Goal: Task Accomplishment & Management: Manage account settings

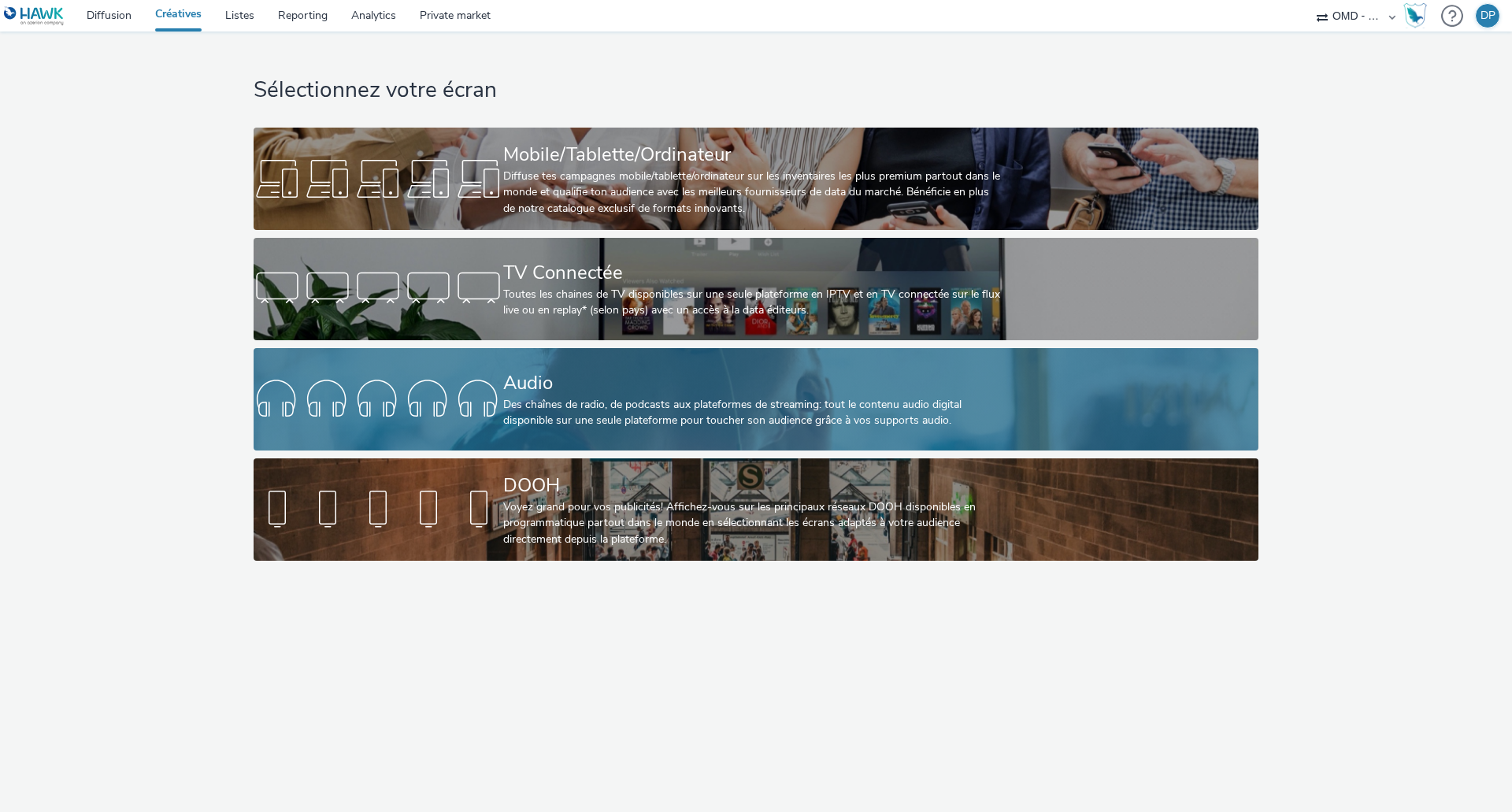
click at [560, 394] on div "Audio" at bounding box center [753, 383] width 499 height 28
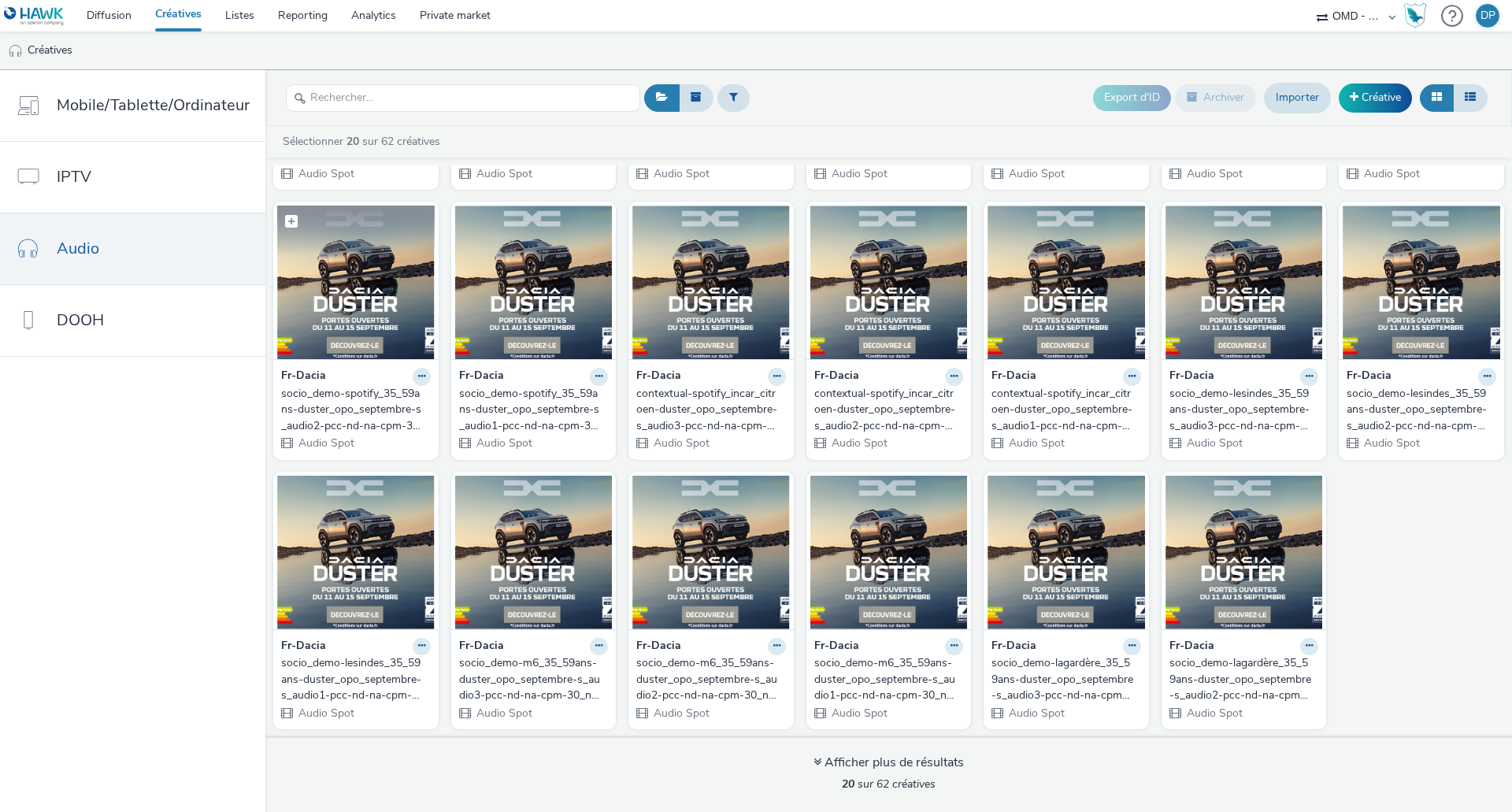
scroll to position [242, 0]
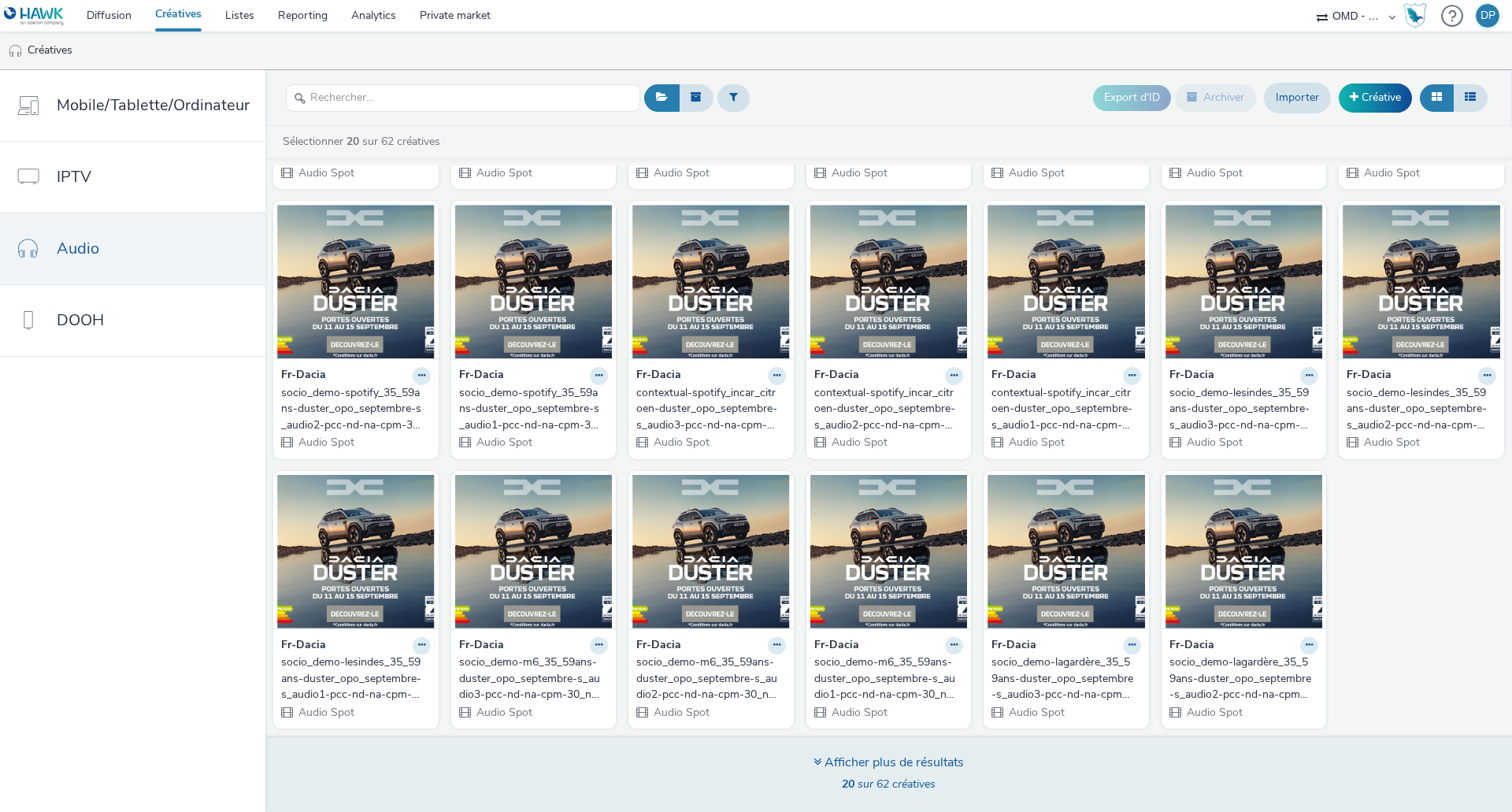
click at [825, 761] on div "Afficher plus de résultats" at bounding box center [888, 763] width 151 height 18
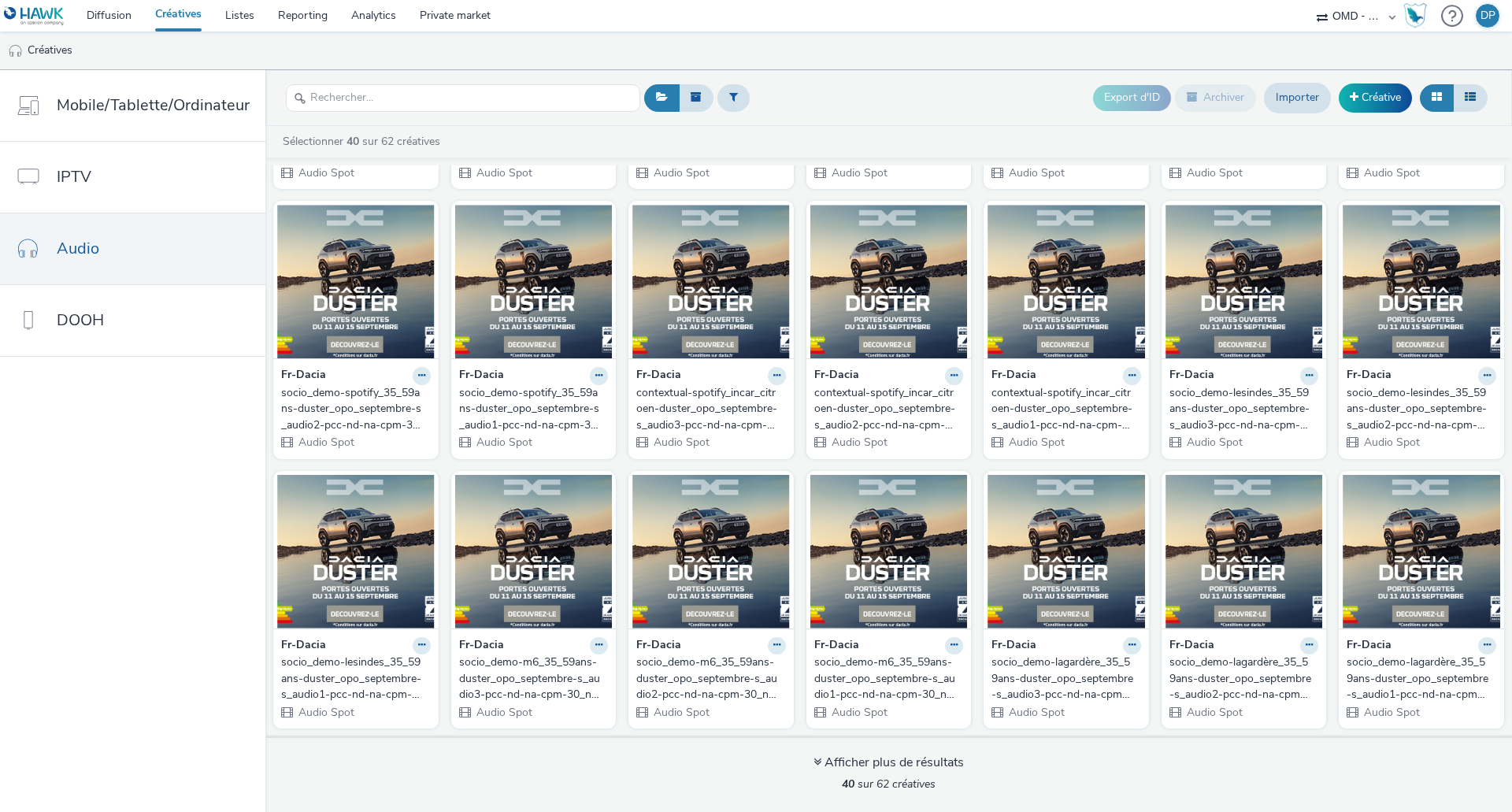
click at [900, 680] on div "socio_demo-m6_35_59ans-duster_opo_septembre-s_audio1-pcc-nd-na-cpm-30_no_skip" at bounding box center [886, 678] width 144 height 48
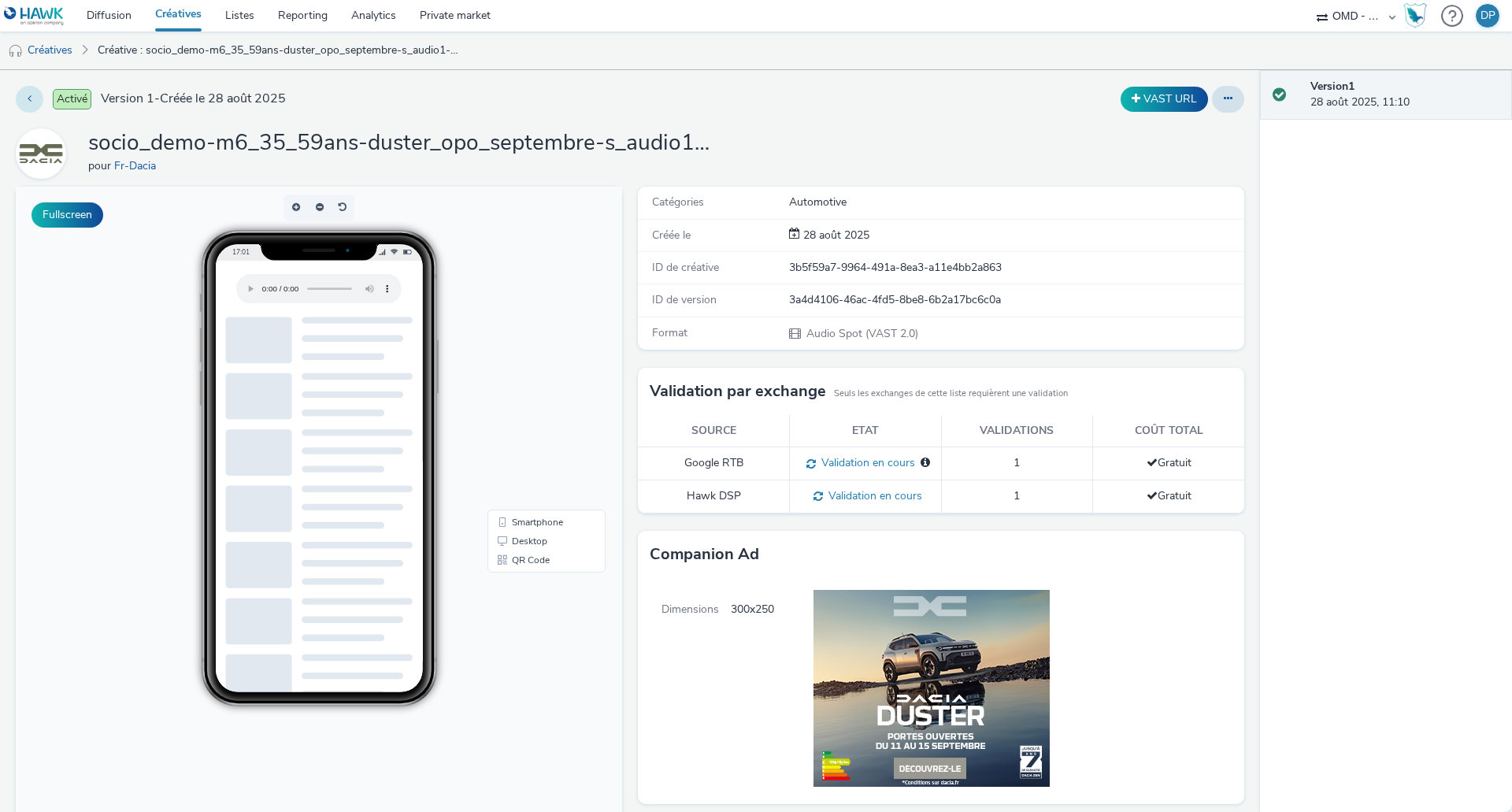
click at [25, 106] on button at bounding box center [30, 100] width 28 height 27
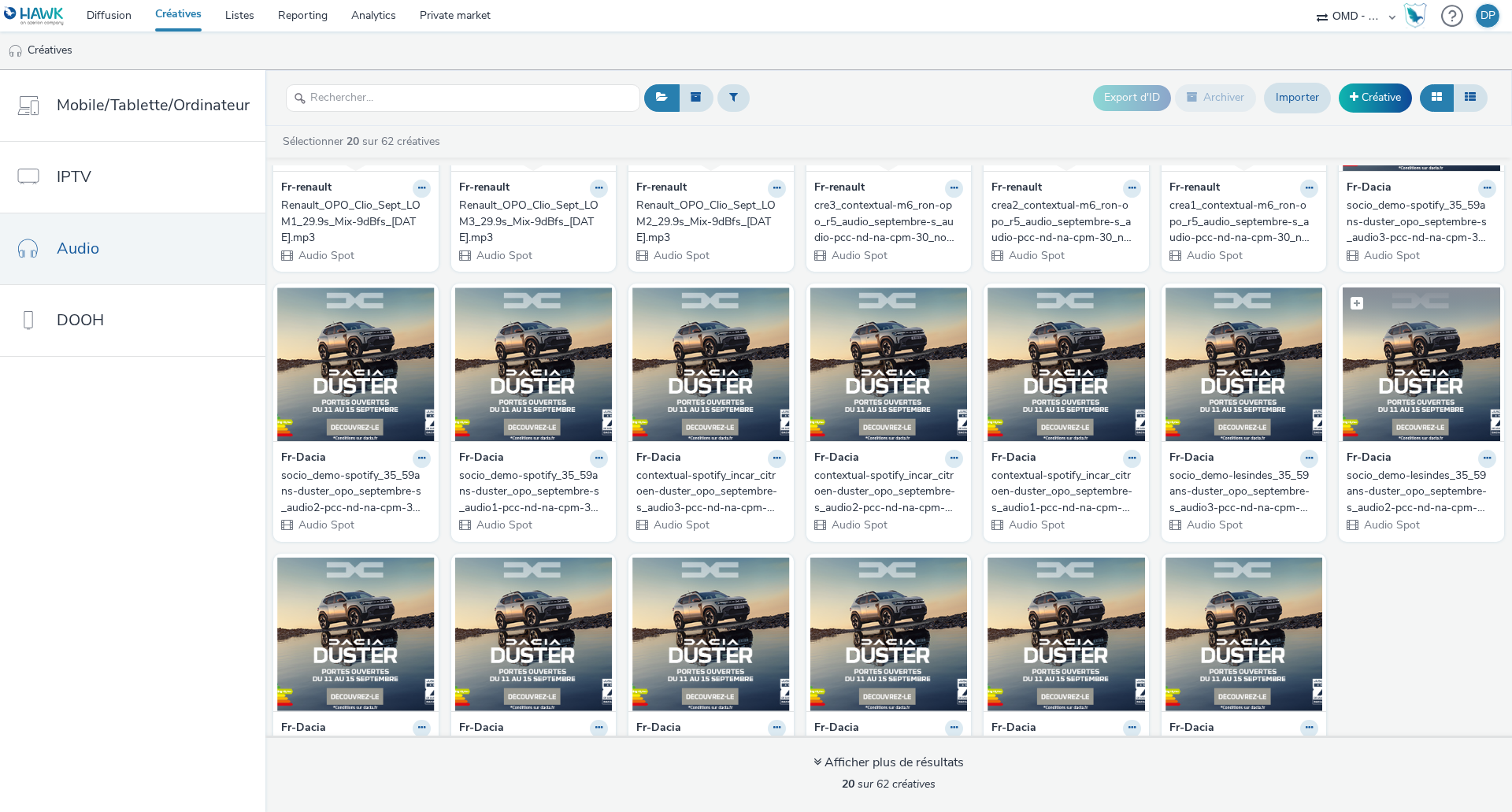
scroll to position [242, 0]
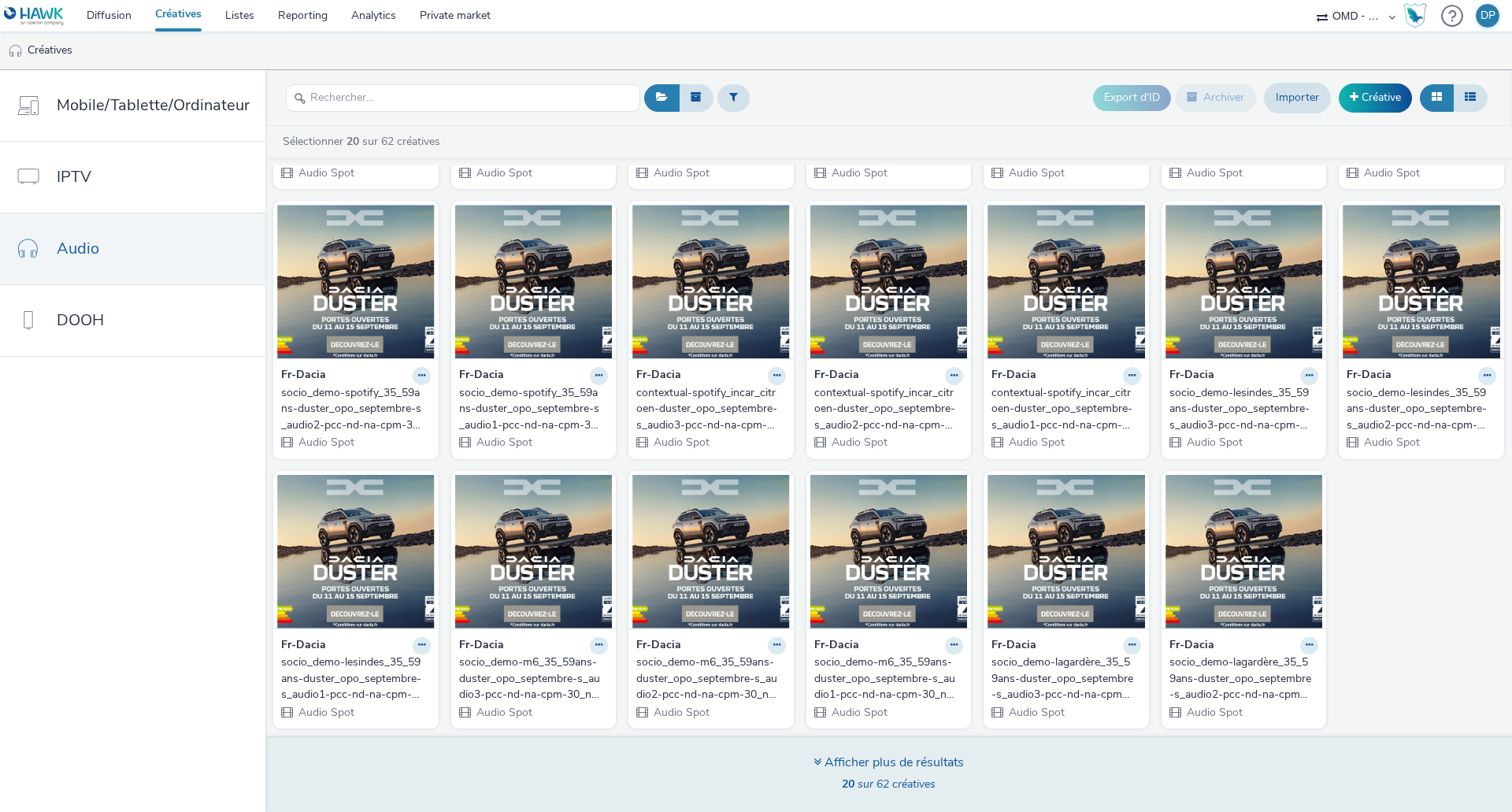
click at [938, 757] on div "Afficher plus de résultats" at bounding box center [888, 763] width 151 height 18
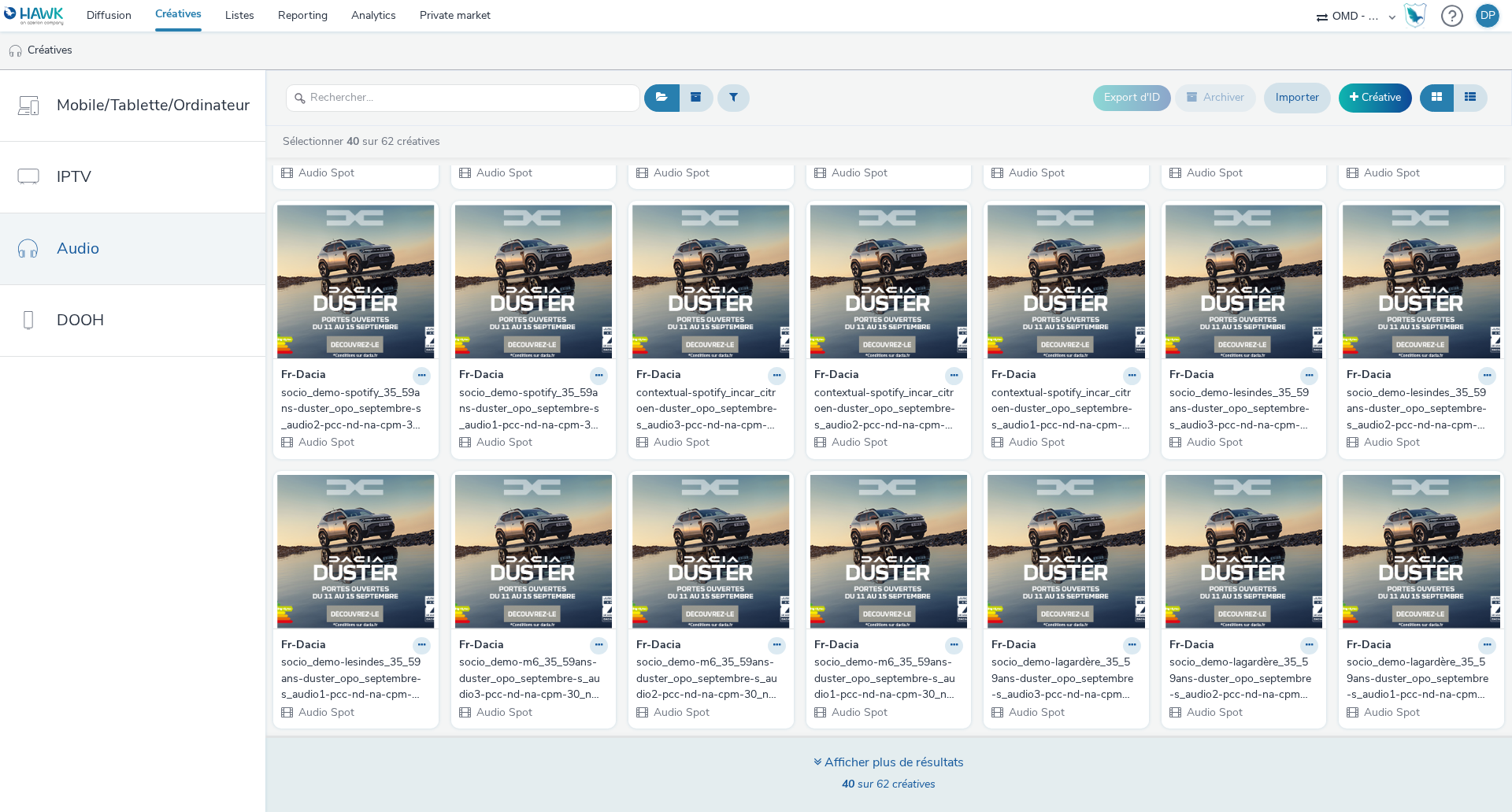
click at [878, 774] on div "Afficher plus de résultats 40 sur 62 créatives" at bounding box center [888, 775] width 151 height 42
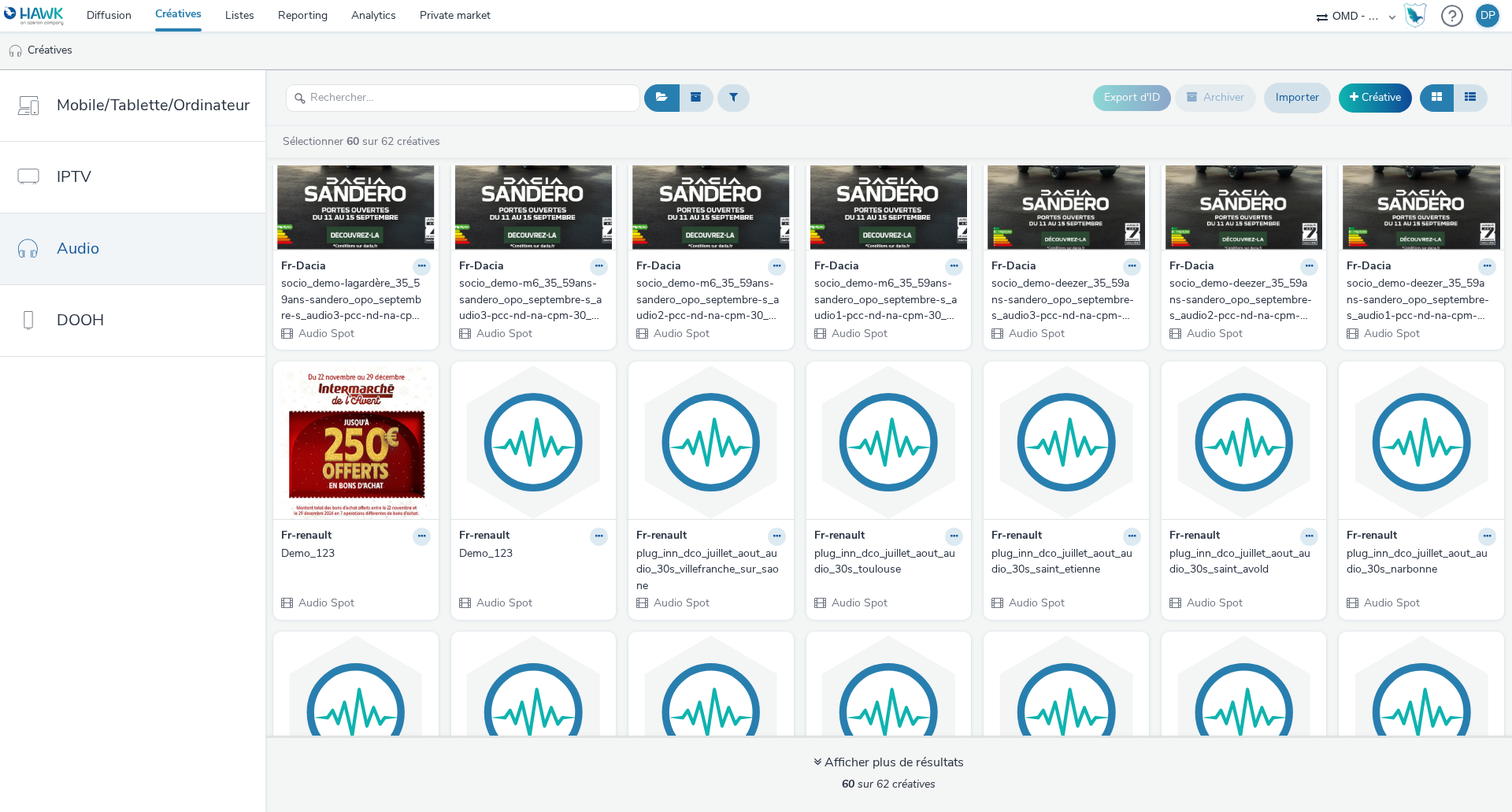
scroll to position [1524, 0]
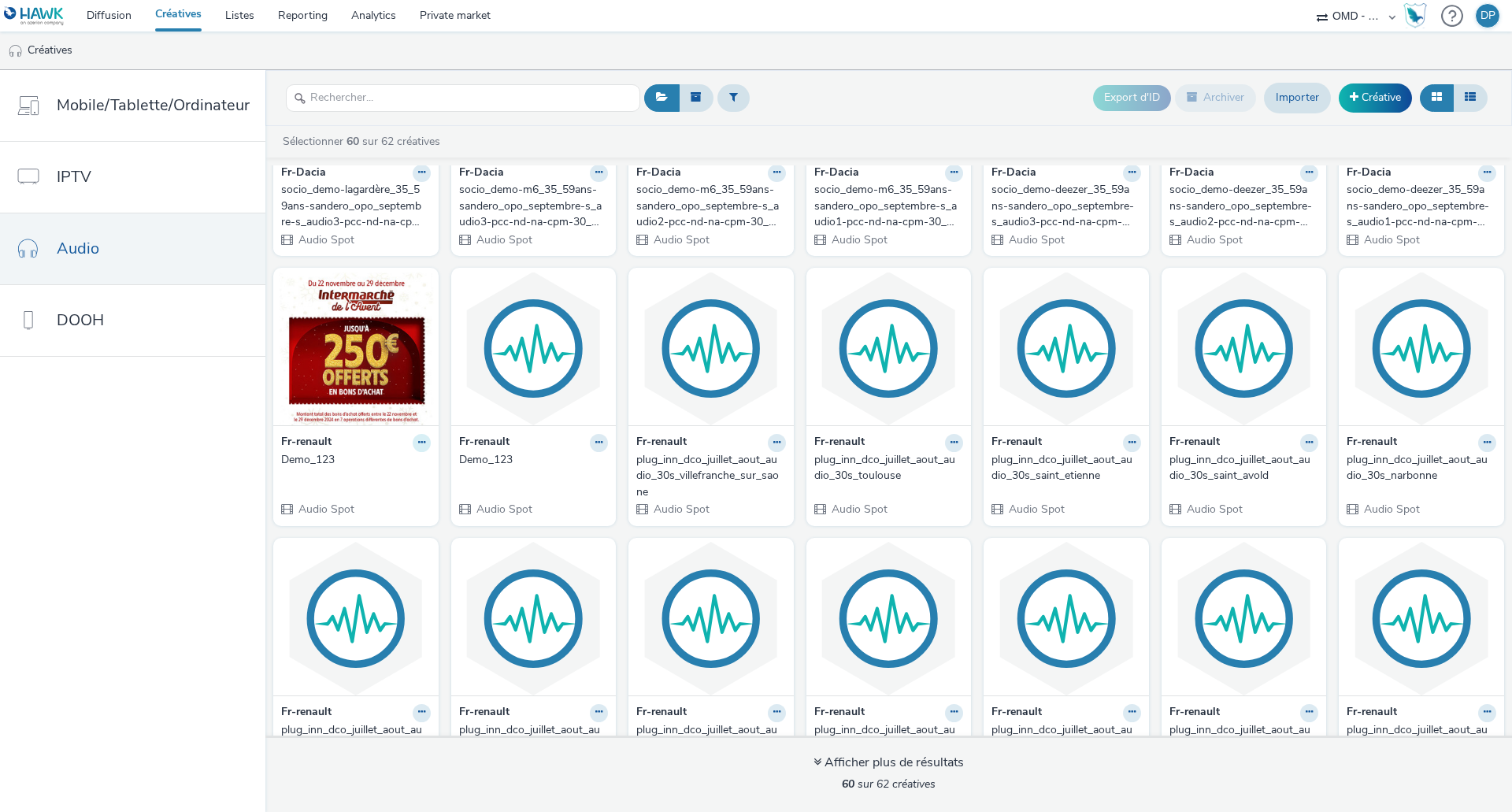
click at [418, 444] on icon at bounding box center [421, 443] width 7 height 10
click at [376, 563] on link "Archiver" at bounding box center [372, 564] width 118 height 31
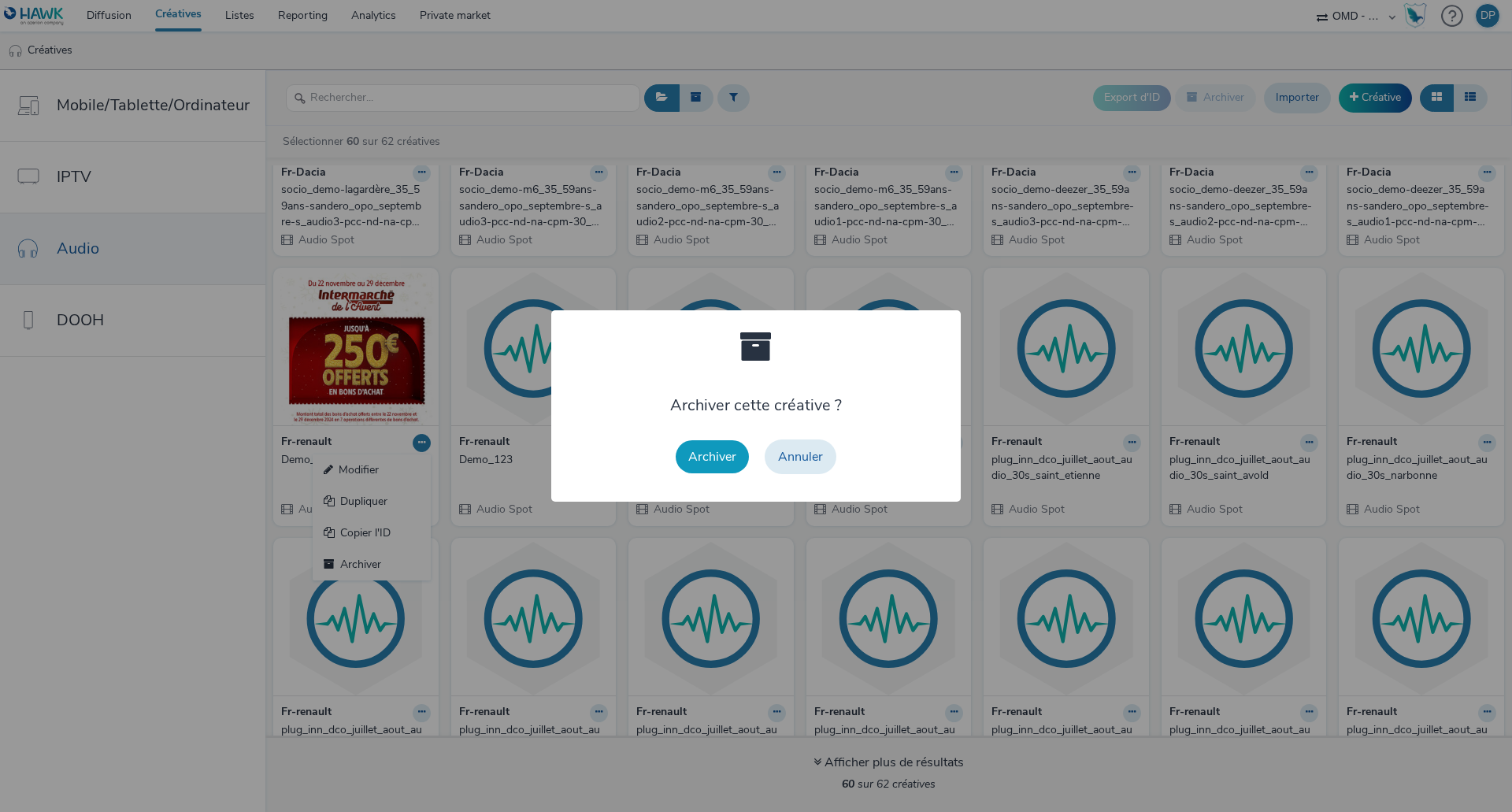
click at [726, 452] on button "Archiver" at bounding box center [712, 456] width 73 height 33
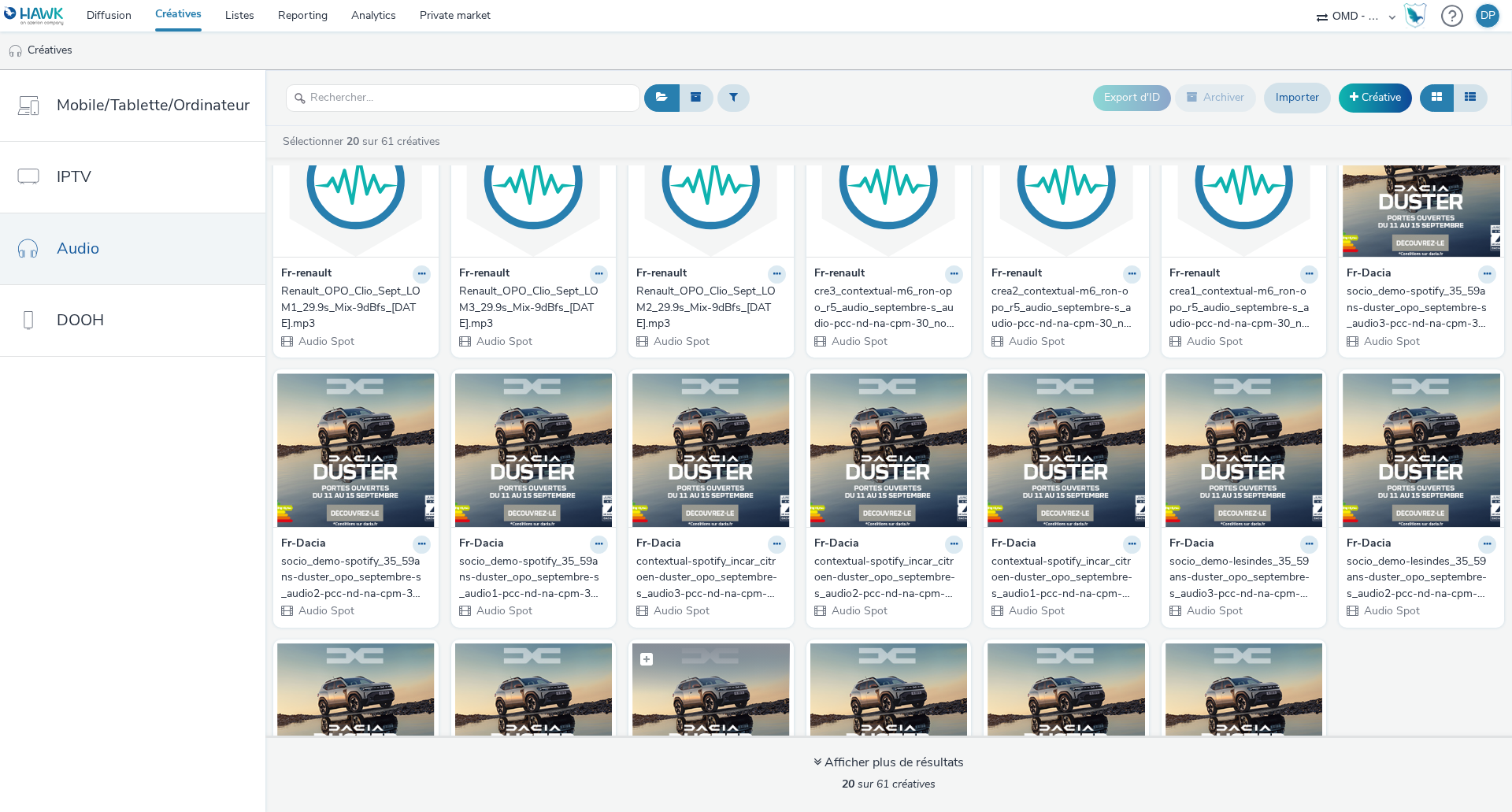
scroll to position [0, 0]
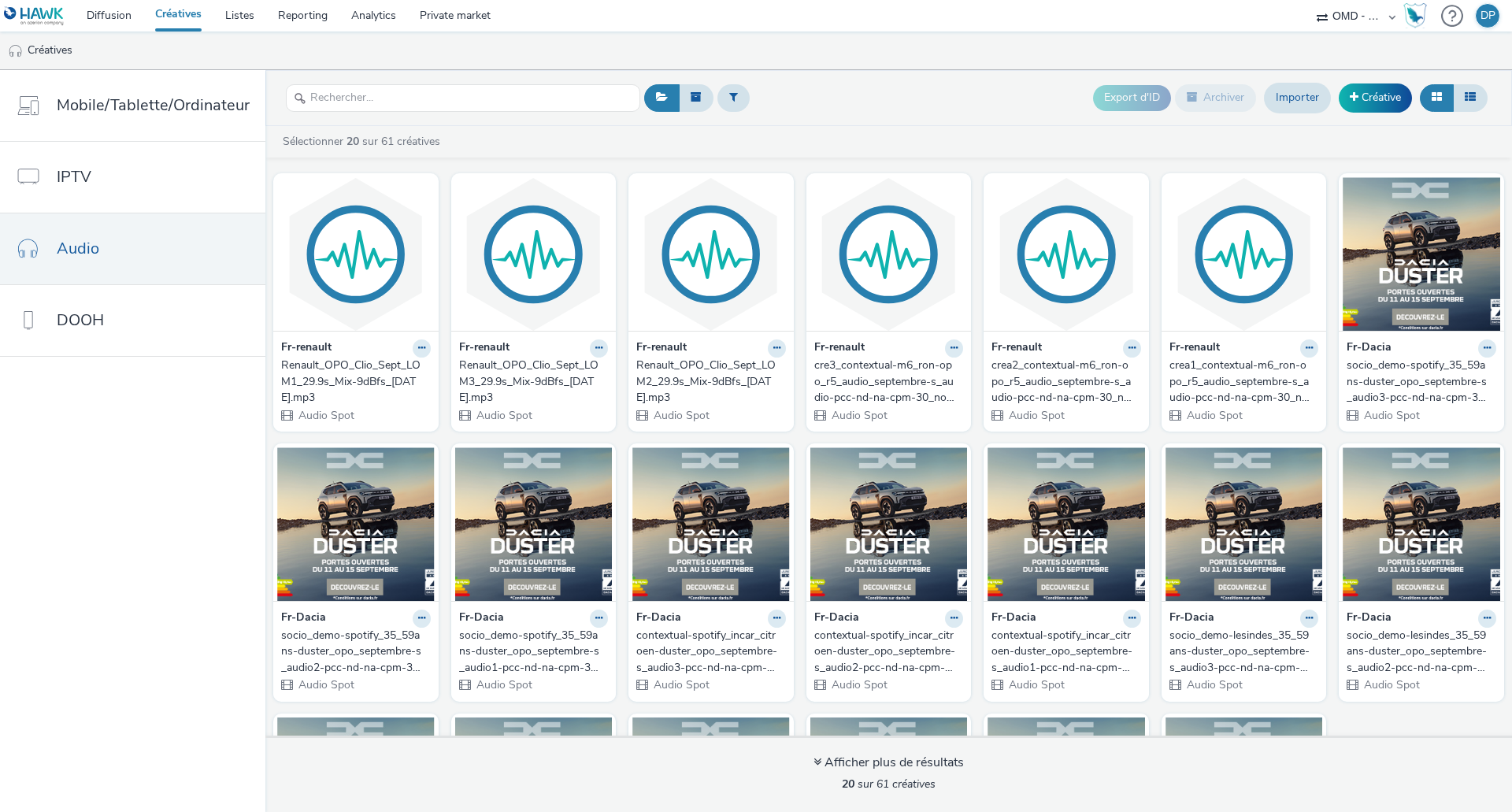
click at [1025, 389] on div "crea2_contextual-m6_ron-opo_r5_audio_septembre-s_audio-pcc-nd-na-cpm-30_noskip" at bounding box center [1063, 381] width 144 height 48
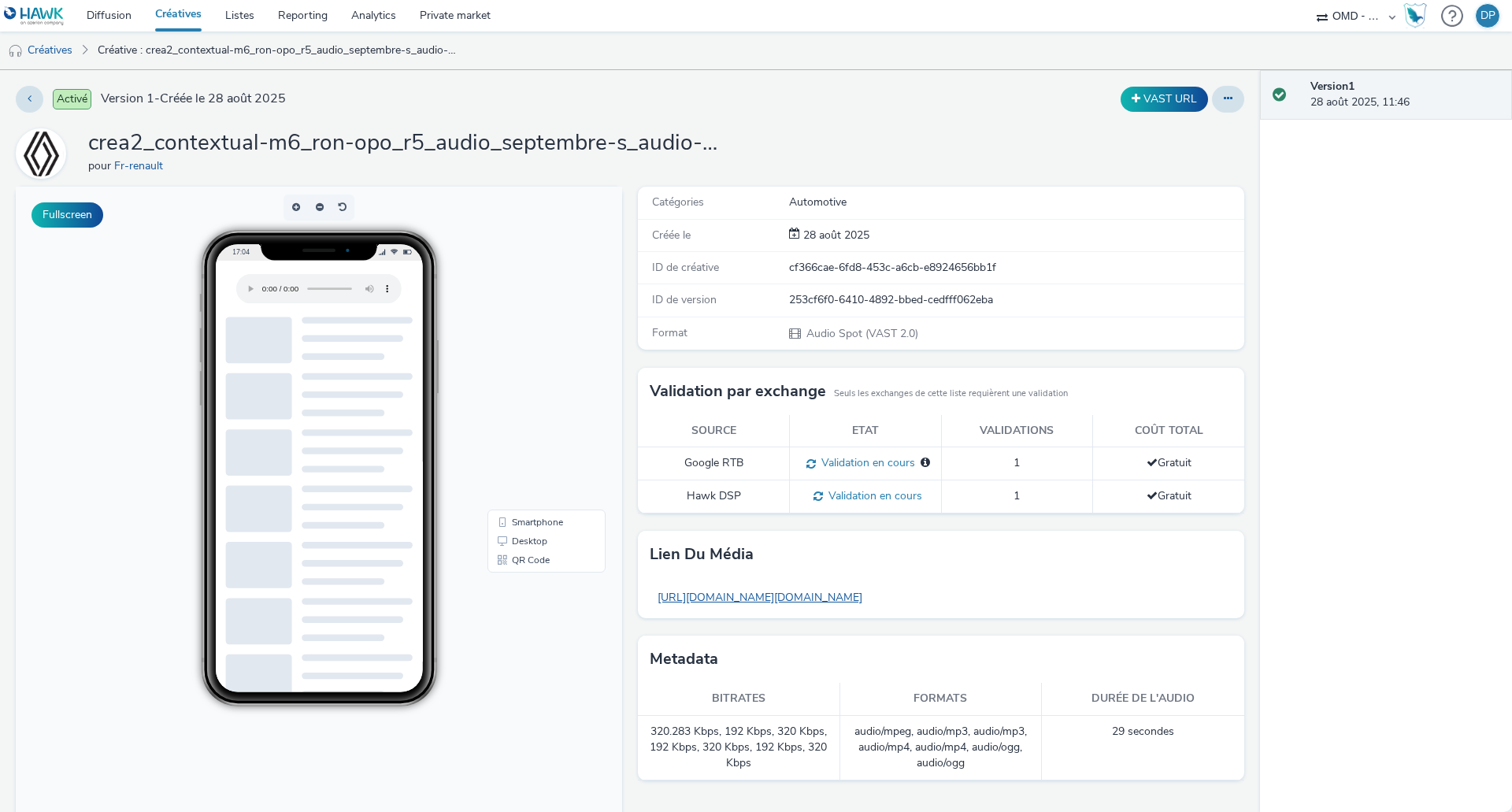
scroll to position [37, 0]
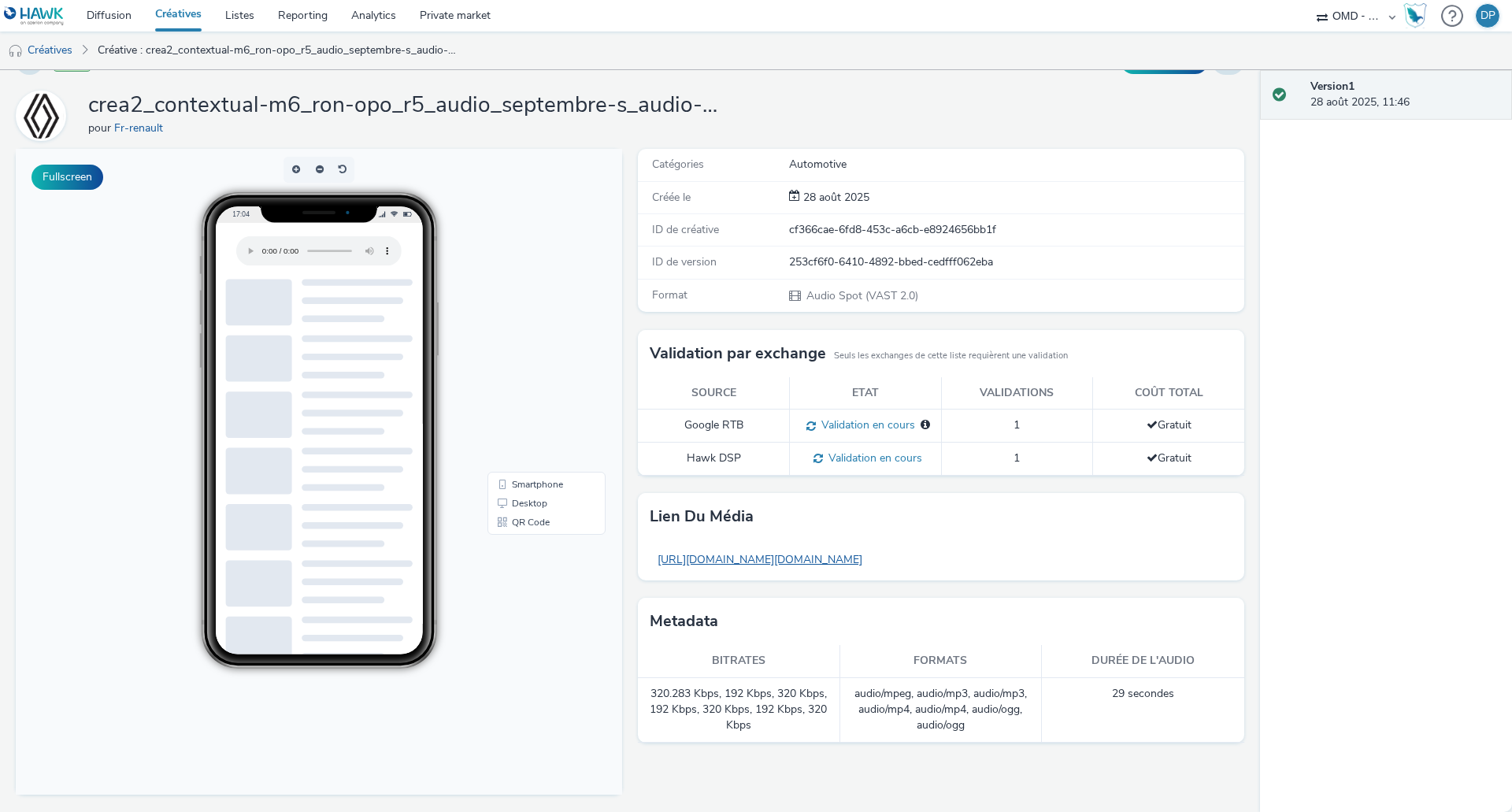
click at [870, 561] on link "[URL][DOMAIN_NAME][DOMAIN_NAME]" at bounding box center [759, 559] width 220 height 31
